Goal: Transaction & Acquisition: Purchase product/service

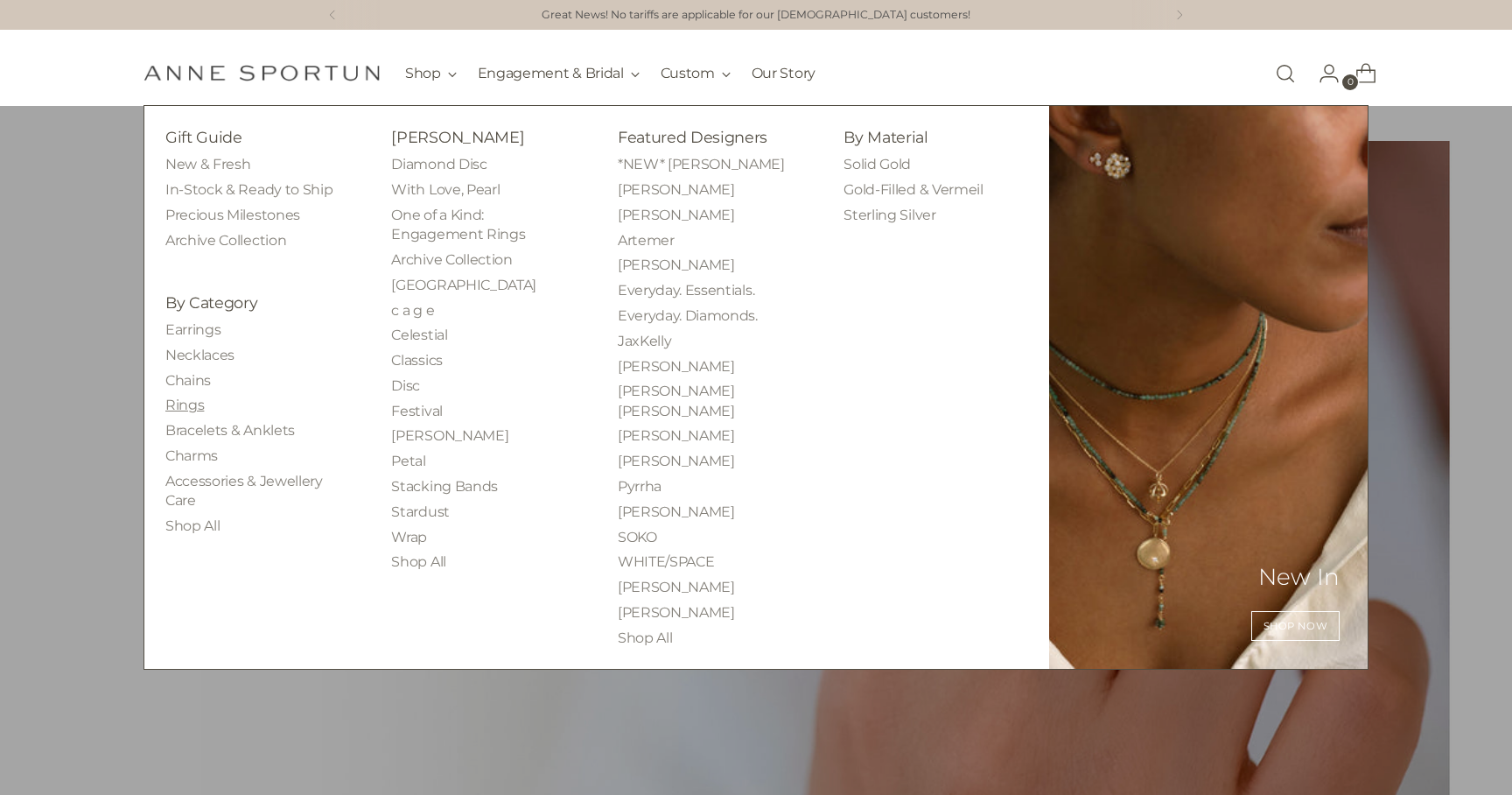
click at [189, 403] on link "Rings" at bounding box center [185, 404] width 39 height 17
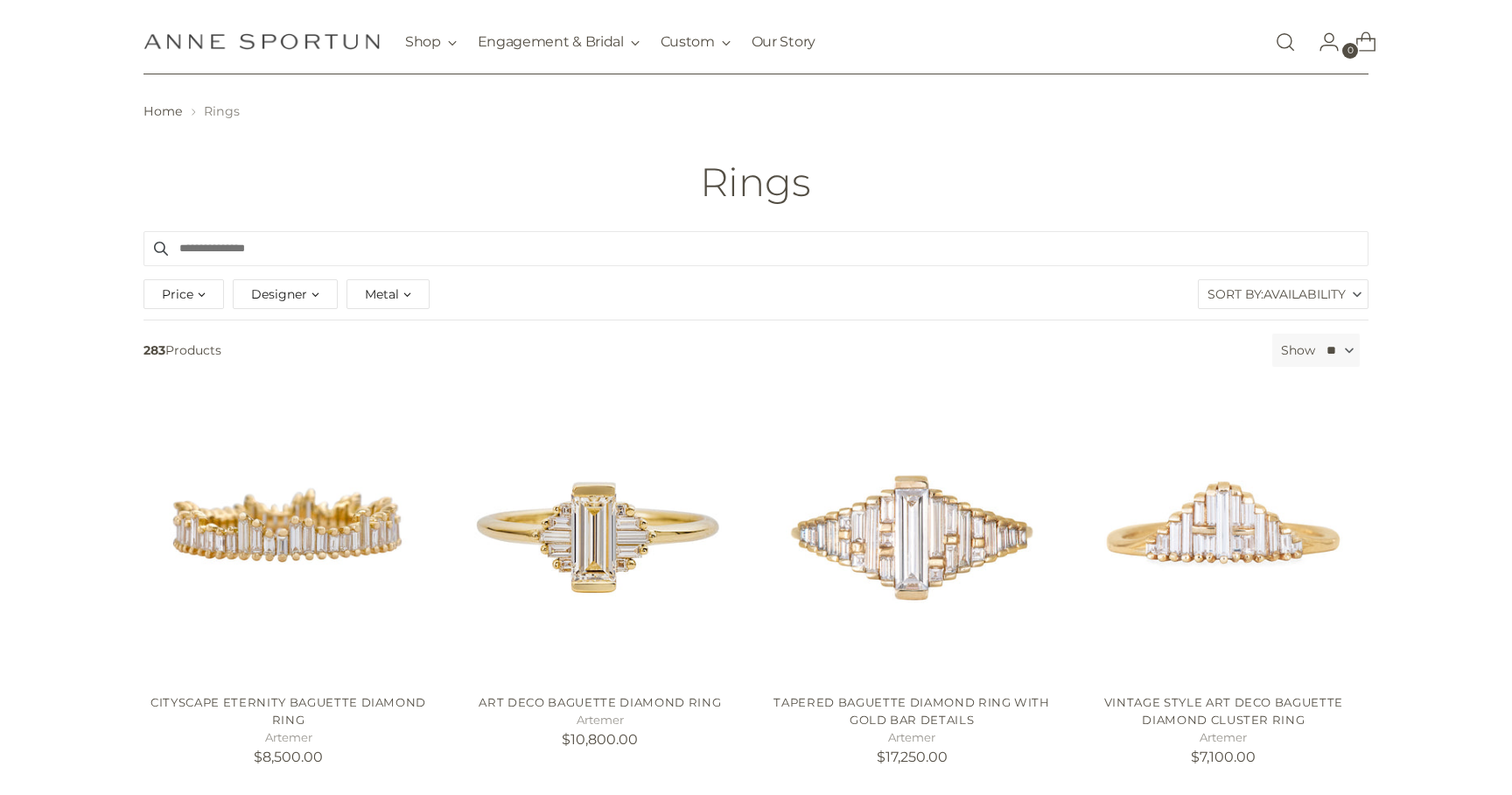
scroll to position [16, 0]
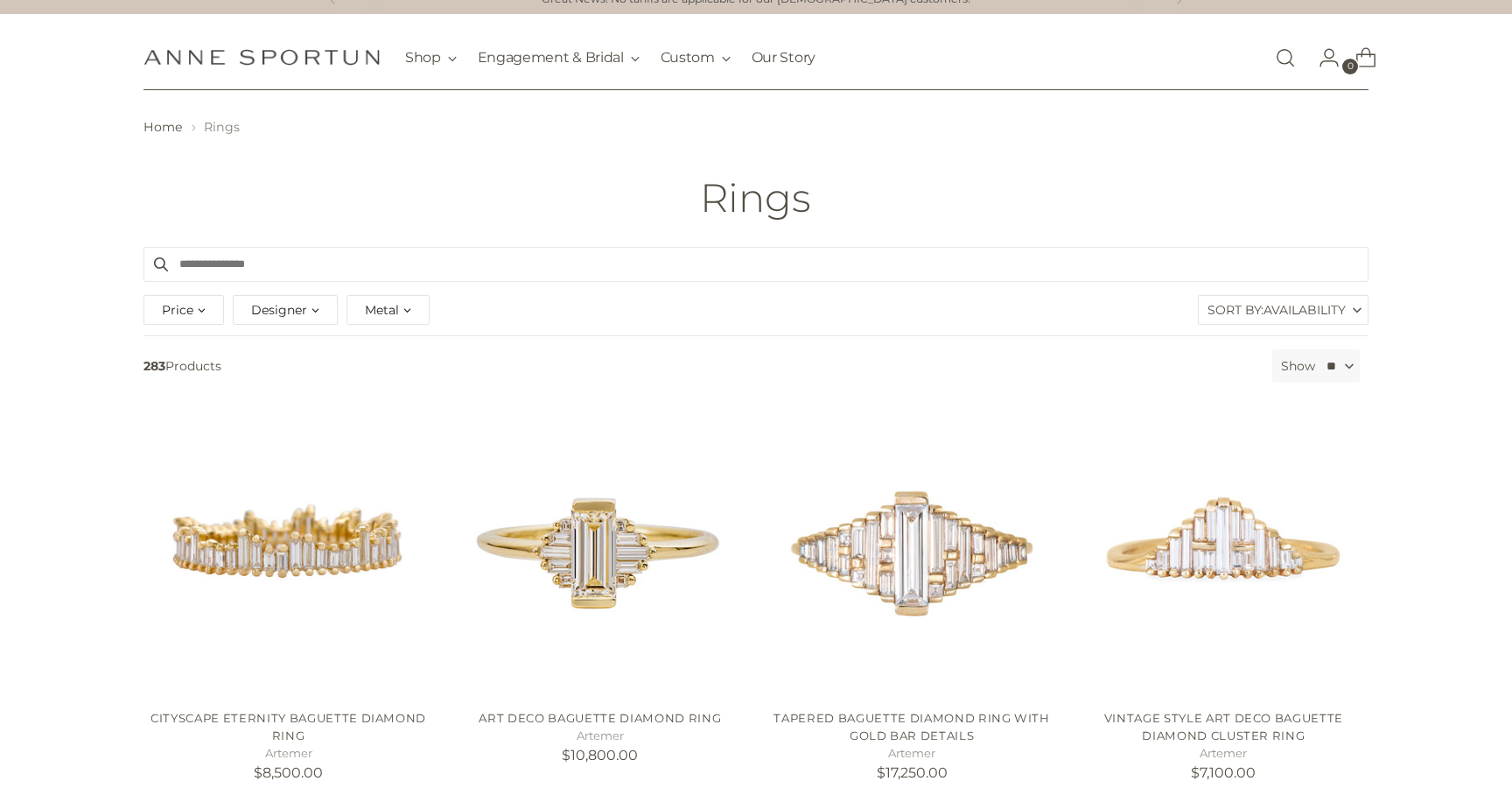
click at [205, 318] on div "Price" at bounding box center [184, 310] width 80 height 30
click at [1072, 367] on span "283 Products" at bounding box center [701, 366] width 1129 height 34
click at [1285, 323] on span "Availability" at bounding box center [1304, 310] width 82 height 28
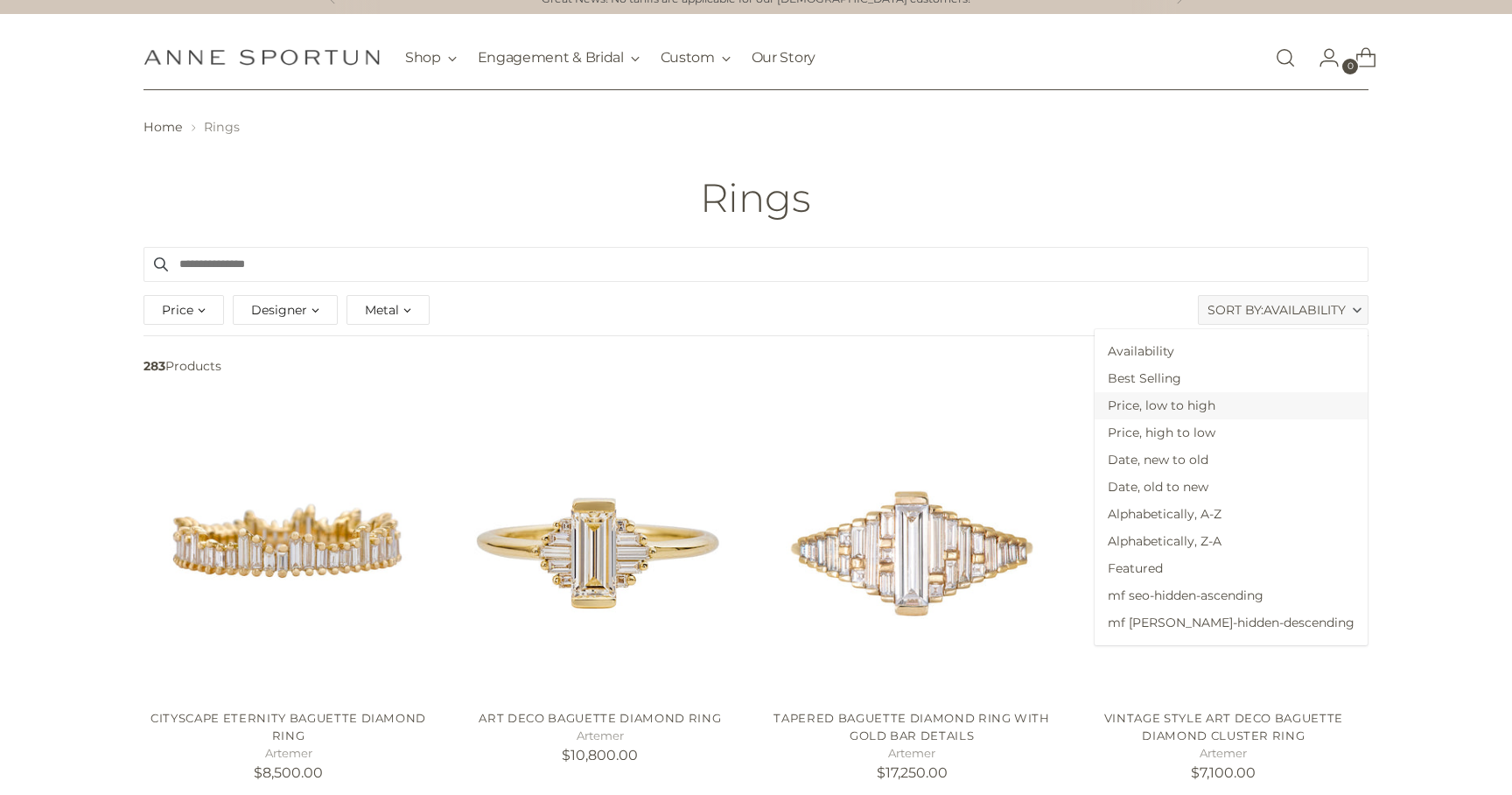
click at [1223, 408] on span "Price, low to high" at bounding box center [1230, 405] width 273 height 27
